Goal: Transaction & Acquisition: Purchase product/service

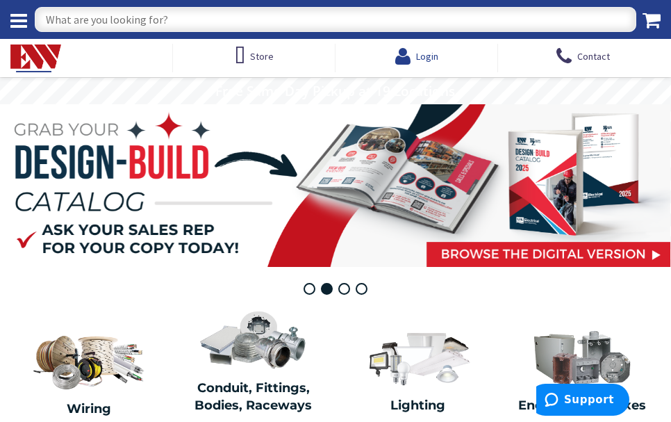
click at [421, 56] on span "Login" at bounding box center [427, 56] width 22 height 13
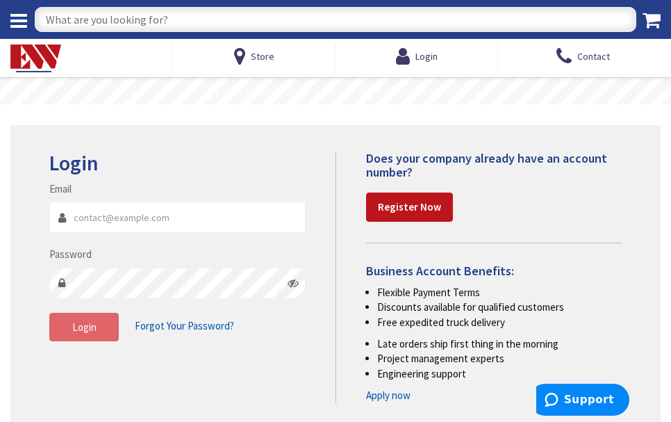
type input "mike@leict.com"
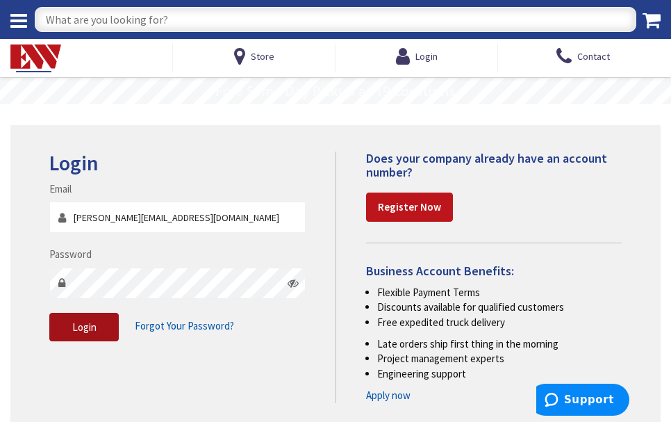
click at [72, 332] on span "Login" at bounding box center [84, 326] width 24 height 13
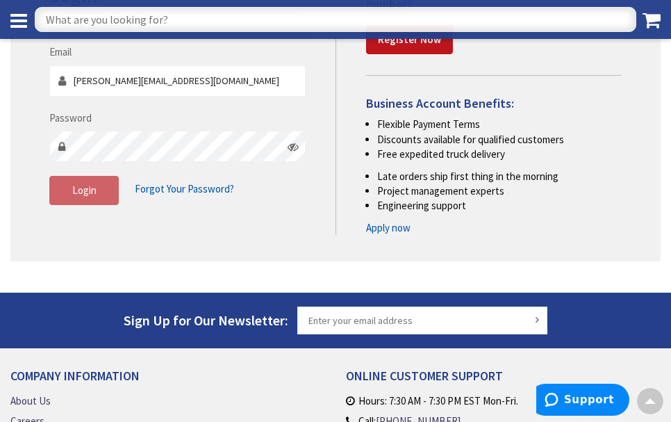
scroll to position [70, 0]
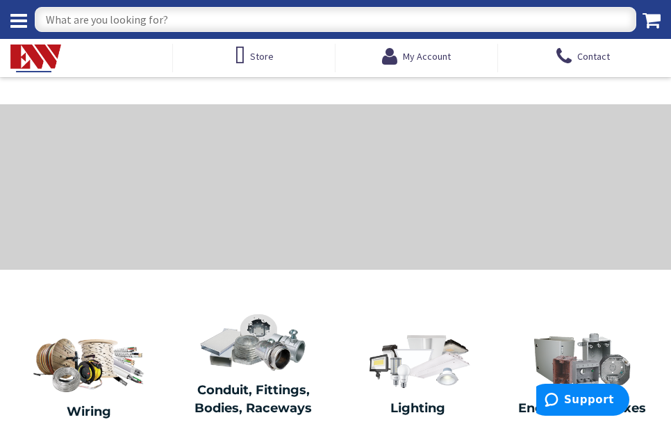
click at [143, 19] on input "text" at bounding box center [336, 19] width 602 height 25
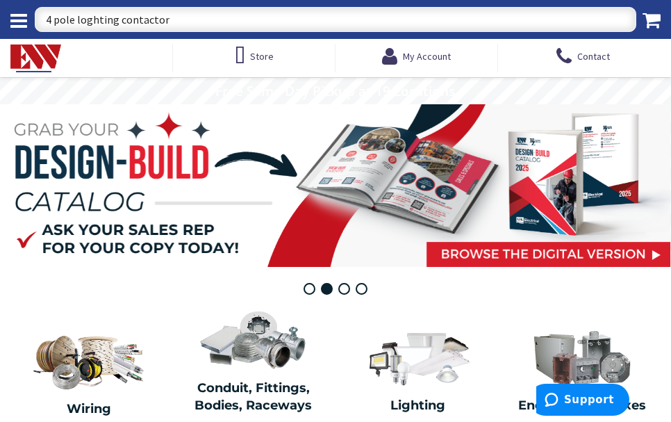
type input "4 pole lighting contactor"
click at [484, 16] on input "4 pole lighting contactor" at bounding box center [336, 19] width 602 height 25
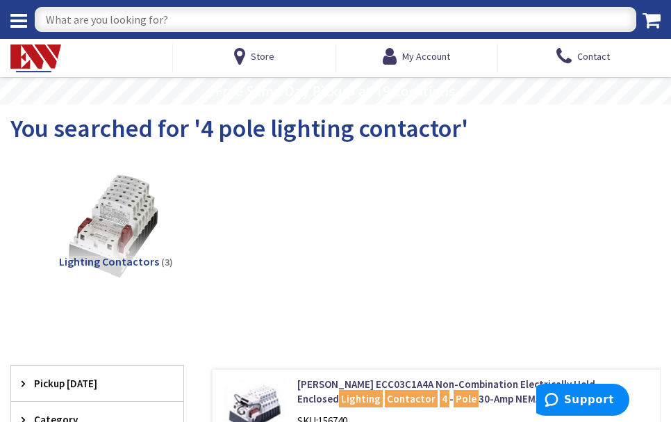
click at [152, 19] on input "text" at bounding box center [336, 19] width 602 height 25
type input "120 volt motion sensor"
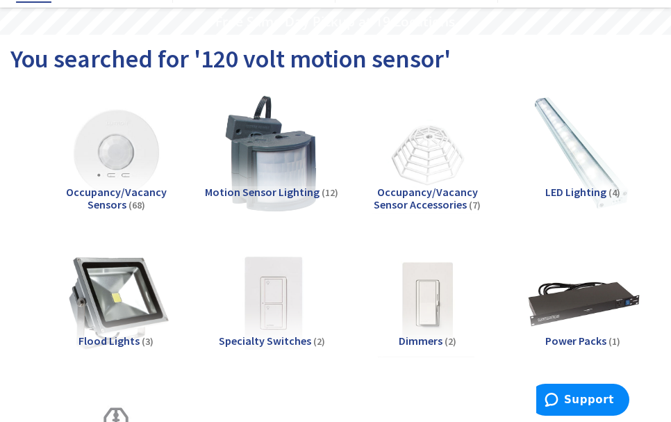
click at [91, 155] on img at bounding box center [116, 154] width 132 height 132
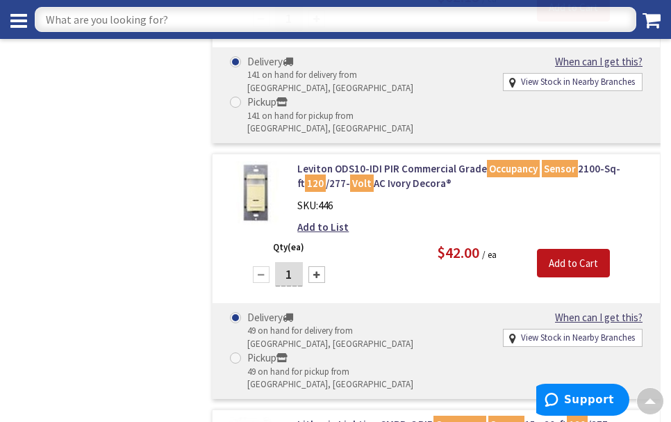
scroll to position [4252, 0]
